Goal: Find specific page/section: Find specific page/section

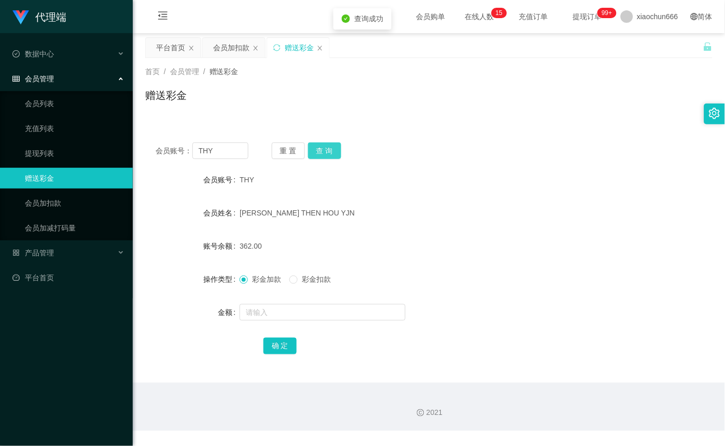
click at [327, 153] on button "查 询" at bounding box center [324, 151] width 33 height 17
click at [329, 149] on button "查 询" at bounding box center [324, 151] width 33 height 17
click at [327, 143] on button "查 询" at bounding box center [324, 151] width 33 height 17
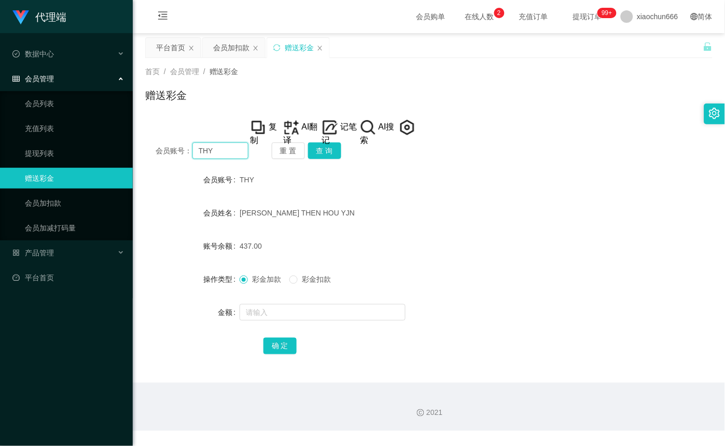
click at [229, 147] on input "THY" at bounding box center [220, 151] width 56 height 17
drag, startPoint x: 50, startPoint y: 149, endPoint x: 81, endPoint y: 163, distance: 34.4
click at [50, 149] on link "提现列表" at bounding box center [75, 153] width 100 height 21
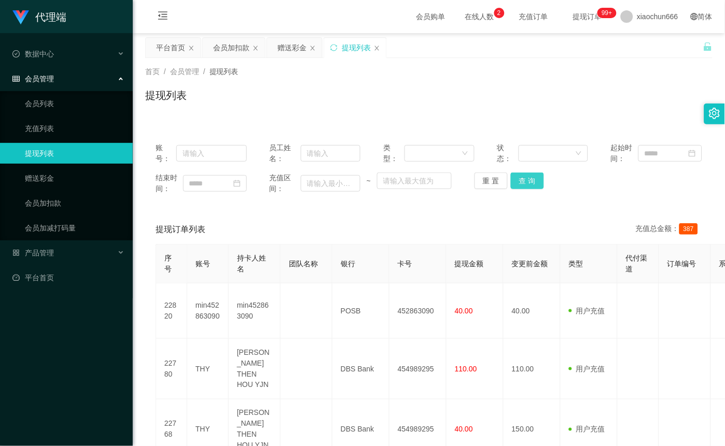
click at [530, 185] on button "查 询" at bounding box center [527, 181] width 33 height 17
click at [530, 185] on div "重 置 查 询" at bounding box center [519, 181] width 91 height 17
click at [530, 185] on button "查 询" at bounding box center [527, 181] width 33 height 17
click at [188, 154] on input "text" at bounding box center [211, 153] width 70 height 17
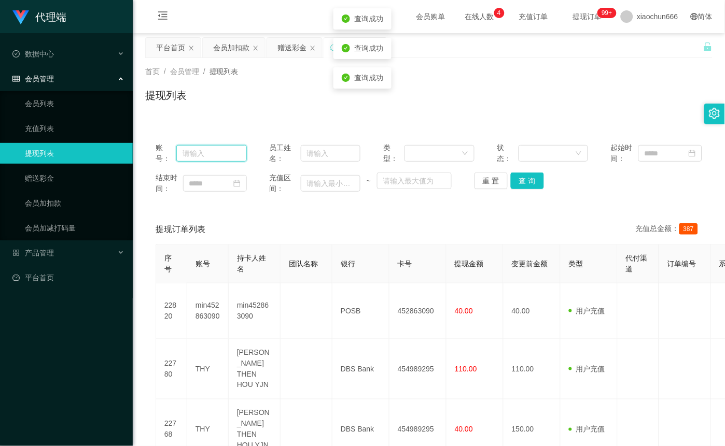
paste input "THY"
type input "THY"
click at [536, 180] on button "查 询" at bounding box center [527, 181] width 33 height 17
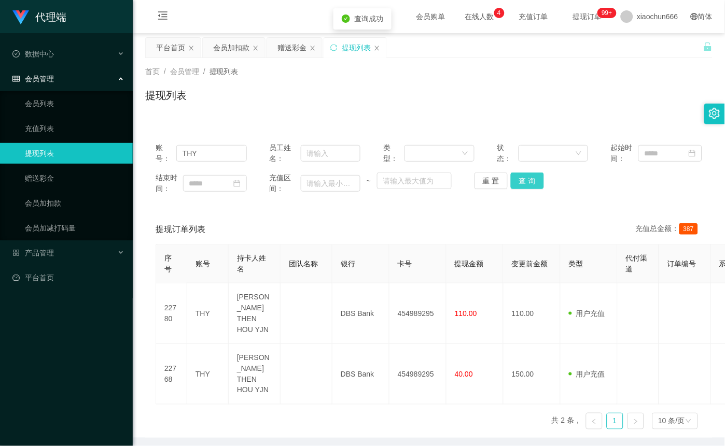
click at [536, 182] on button "查 询" at bounding box center [527, 181] width 33 height 17
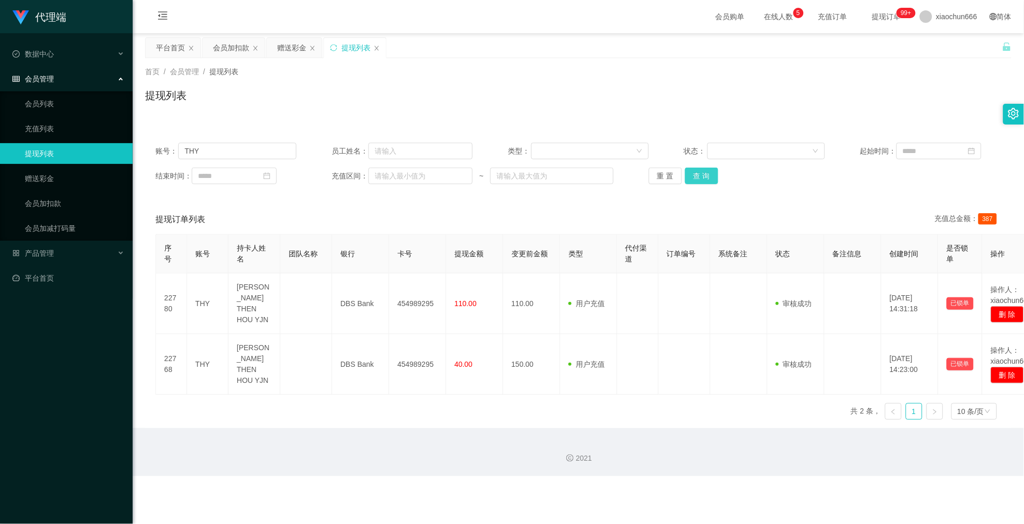
click at [705, 172] on button "查 询" at bounding box center [701, 175] width 33 height 17
click at [705, 172] on div "重 置 查 询" at bounding box center [719, 175] width 141 height 17
click at [705, 172] on button "查 询" at bounding box center [701, 175] width 33 height 17
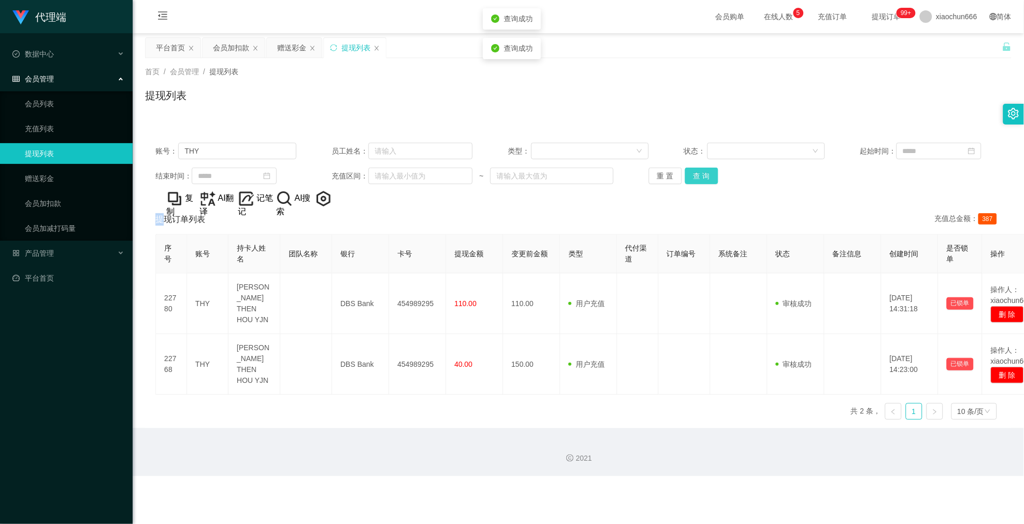
click at [705, 172] on button "查 询" at bounding box center [701, 175] width 33 height 17
click at [705, 172] on div "重 置 查 询" at bounding box center [719, 175] width 141 height 17
click at [25, 181] on link "赠送彩金" at bounding box center [75, 178] width 100 height 21
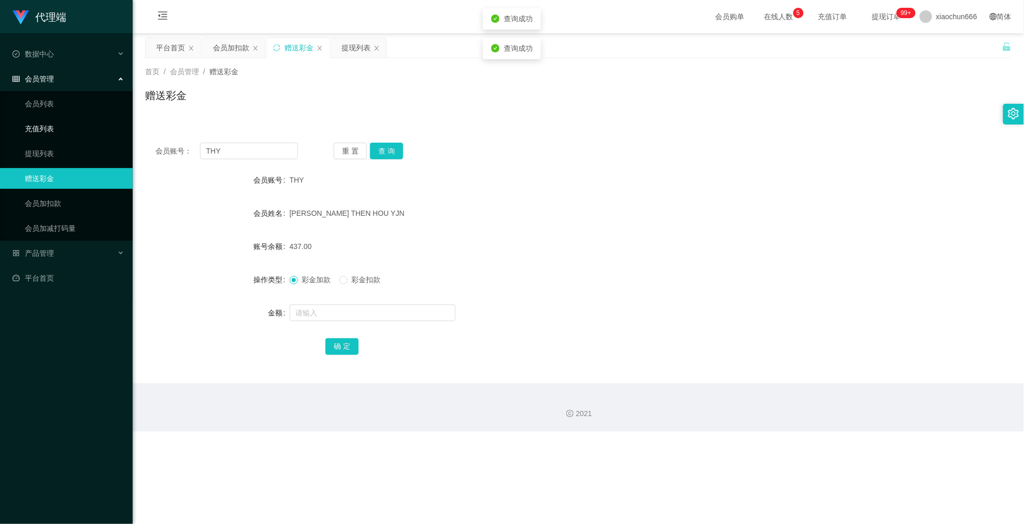
click at [51, 131] on link "充值列表" at bounding box center [75, 128] width 100 height 21
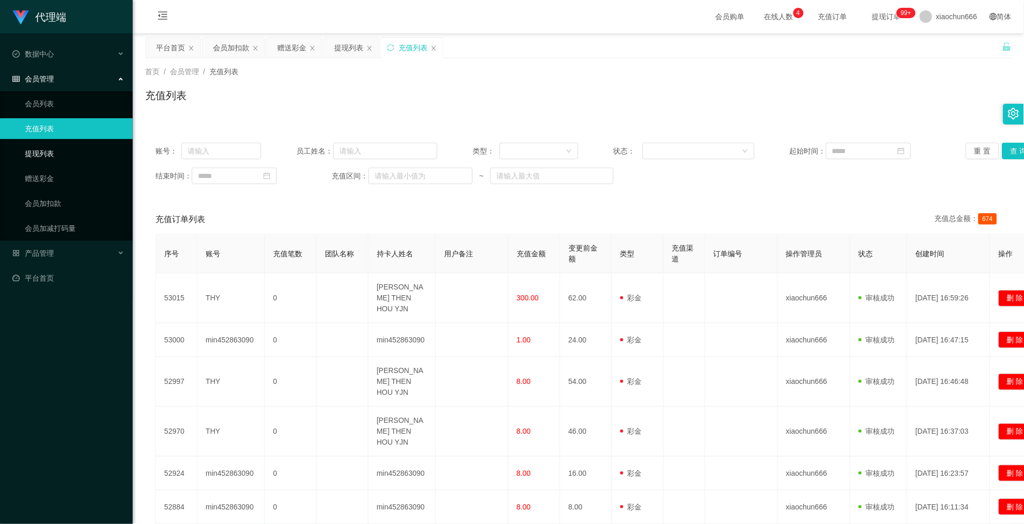
click at [41, 150] on link "提现列表" at bounding box center [75, 153] width 100 height 21
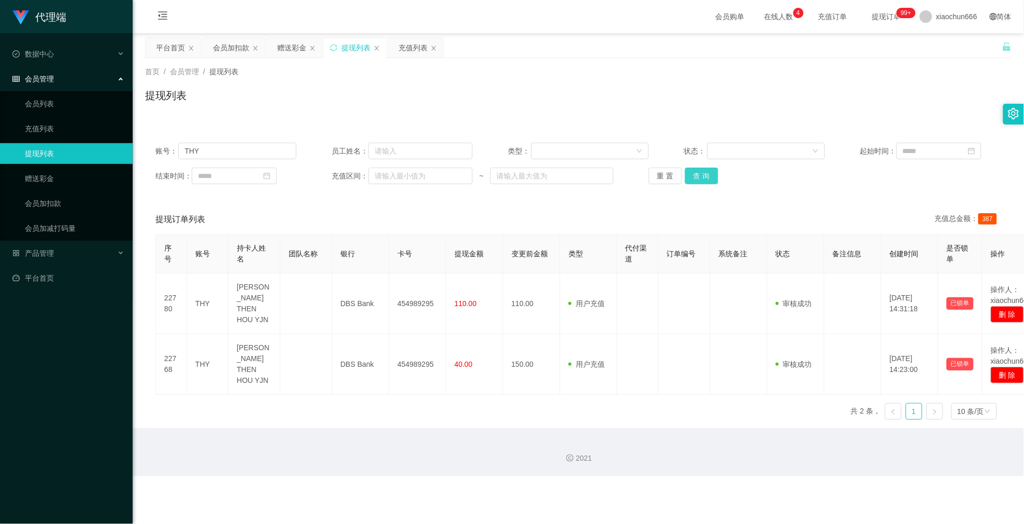
click at [691, 173] on button "查 询" at bounding box center [701, 175] width 33 height 17
click at [691, 173] on div "重 置 查 询" at bounding box center [719, 175] width 141 height 17
click at [691, 173] on button "查 询" at bounding box center [701, 175] width 33 height 17
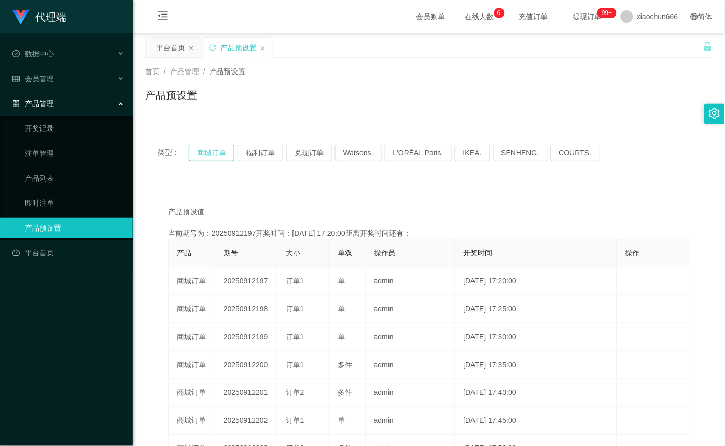
click at [221, 152] on button "商城订单" at bounding box center [212, 153] width 46 height 17
click at [221, 151] on button "商城订单" at bounding box center [212, 153] width 46 height 17
click at [218, 151] on button "商城订单" at bounding box center [212, 153] width 46 height 17
type button "k3wph"
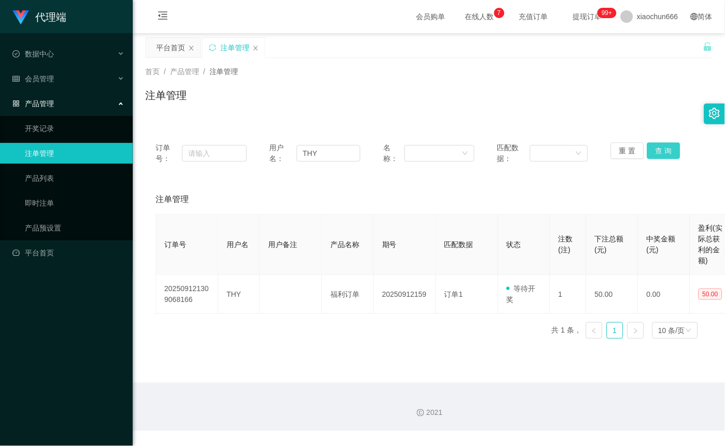
click at [661, 151] on button "查 询" at bounding box center [663, 151] width 33 height 17
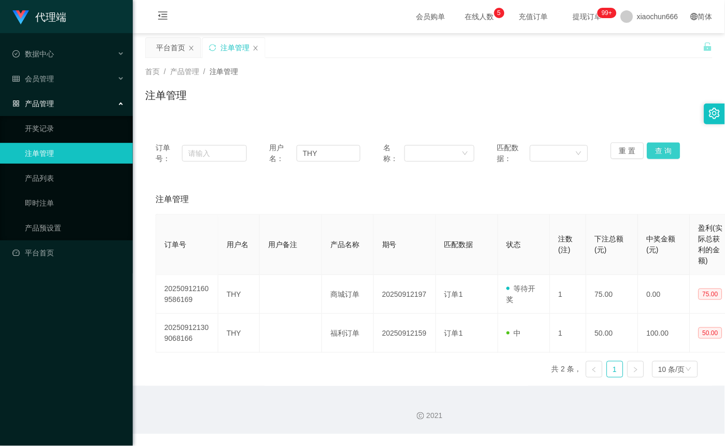
click at [664, 151] on button "查 询" at bounding box center [663, 151] width 33 height 17
click at [663, 150] on button "查 询" at bounding box center [663, 151] width 33 height 17
